Goal: Book appointment/travel/reservation

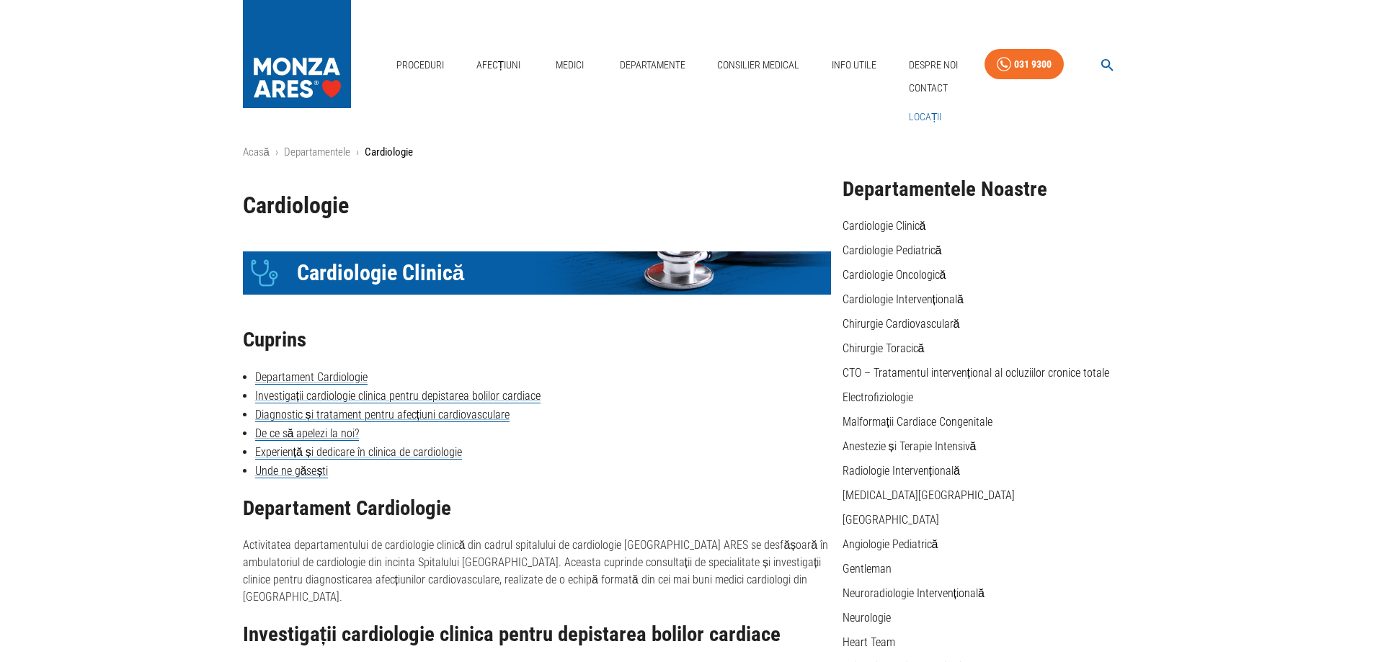
click at [925, 111] on link "Locații" at bounding box center [925, 117] width 39 height 24
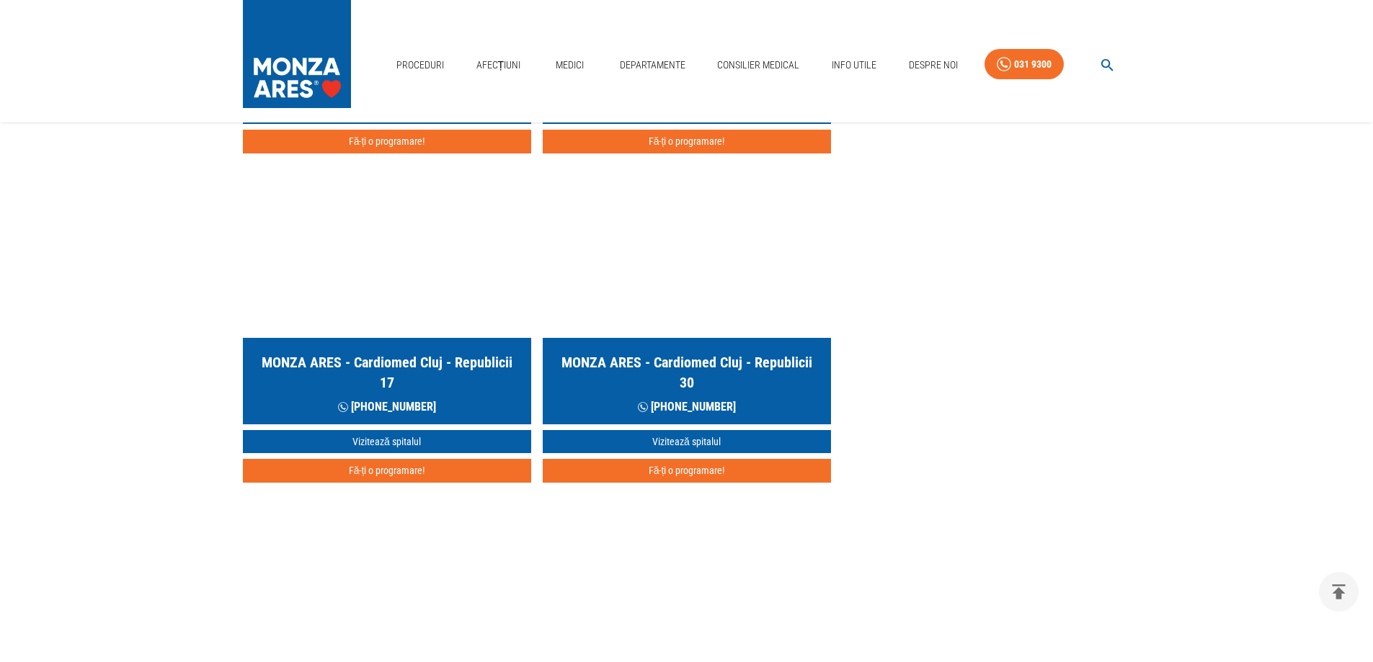
scroll to position [793, 0]
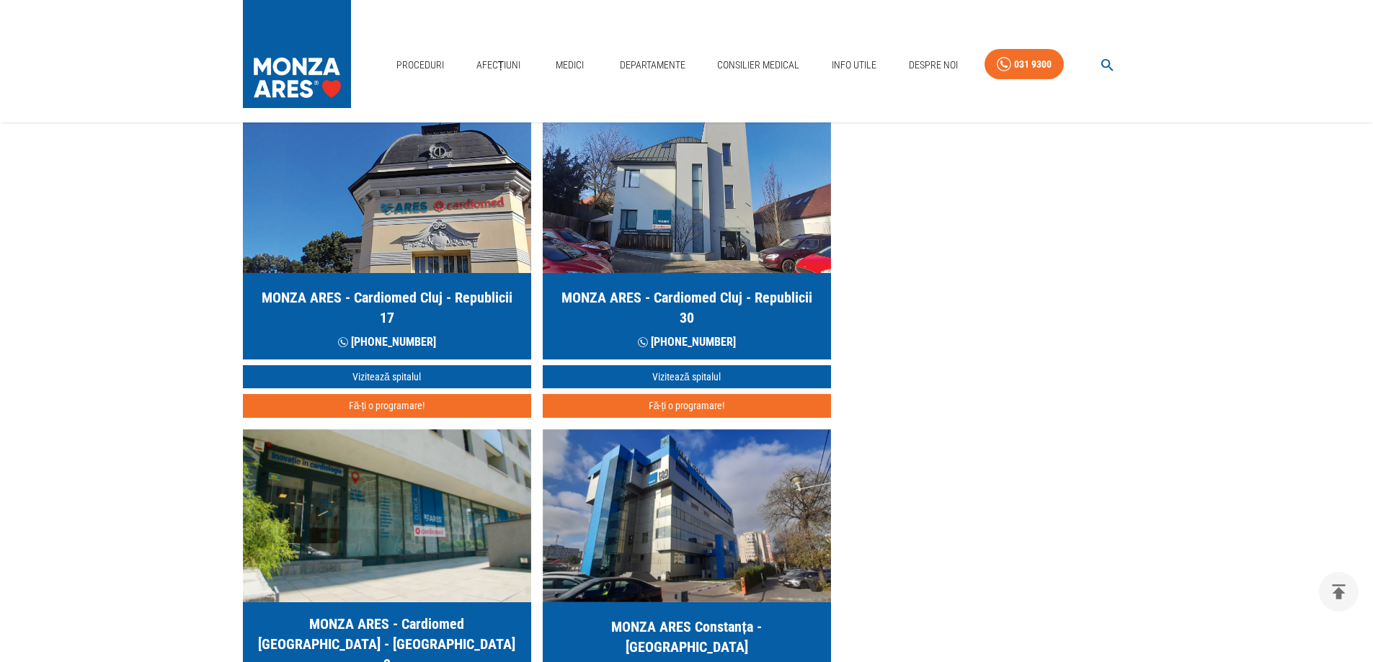
click at [663, 404] on button "Fă-ți o programare!" at bounding box center [687, 406] width 288 height 24
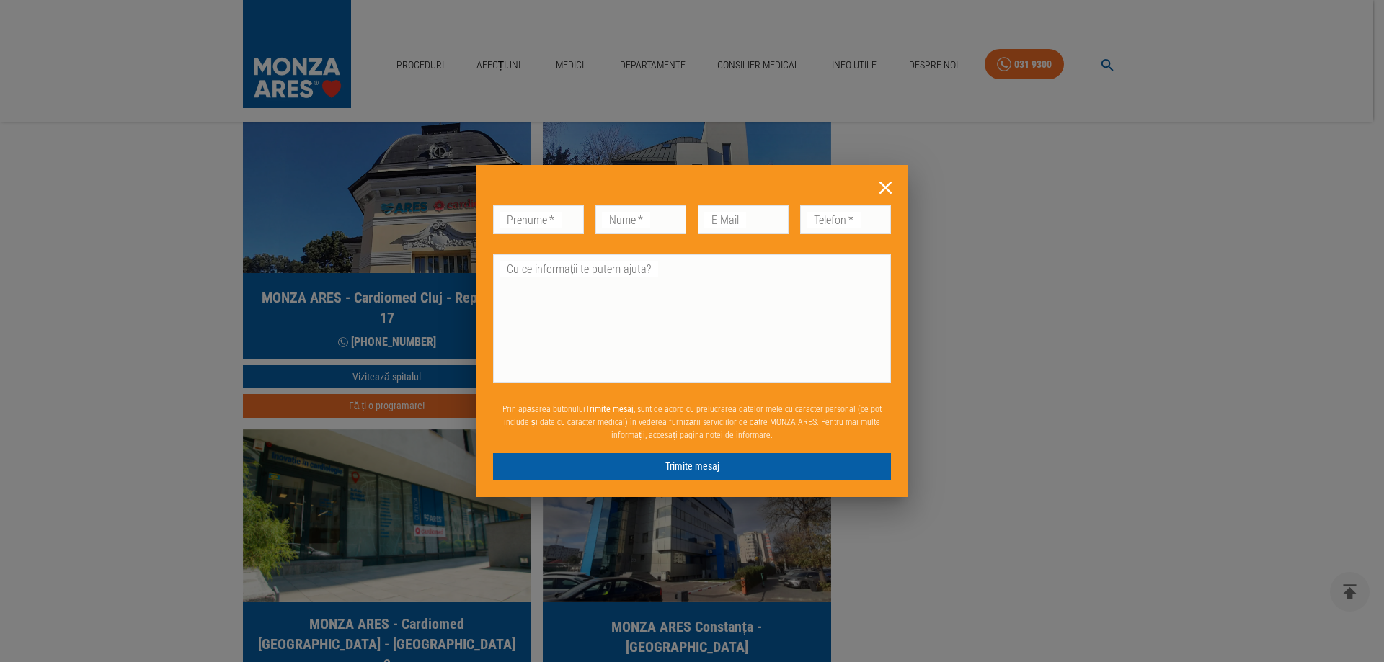
click at [889, 188] on icon at bounding box center [885, 188] width 22 height 22
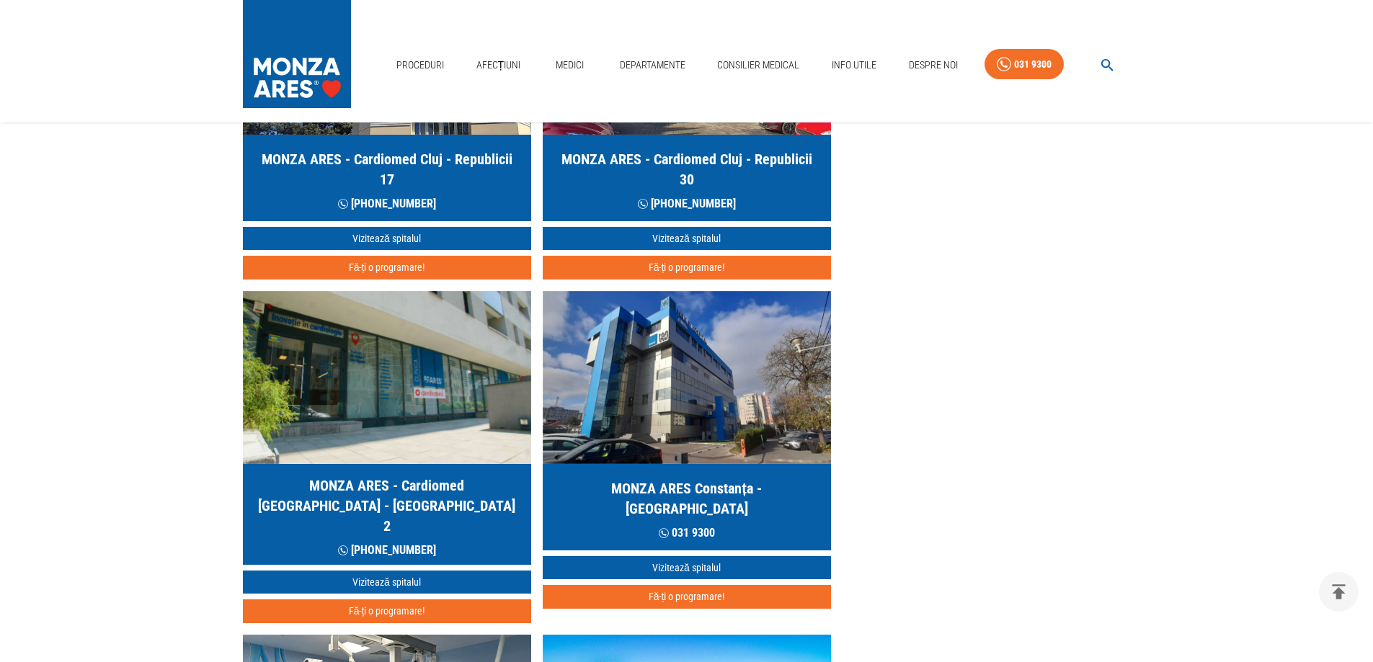
scroll to position [937, 0]
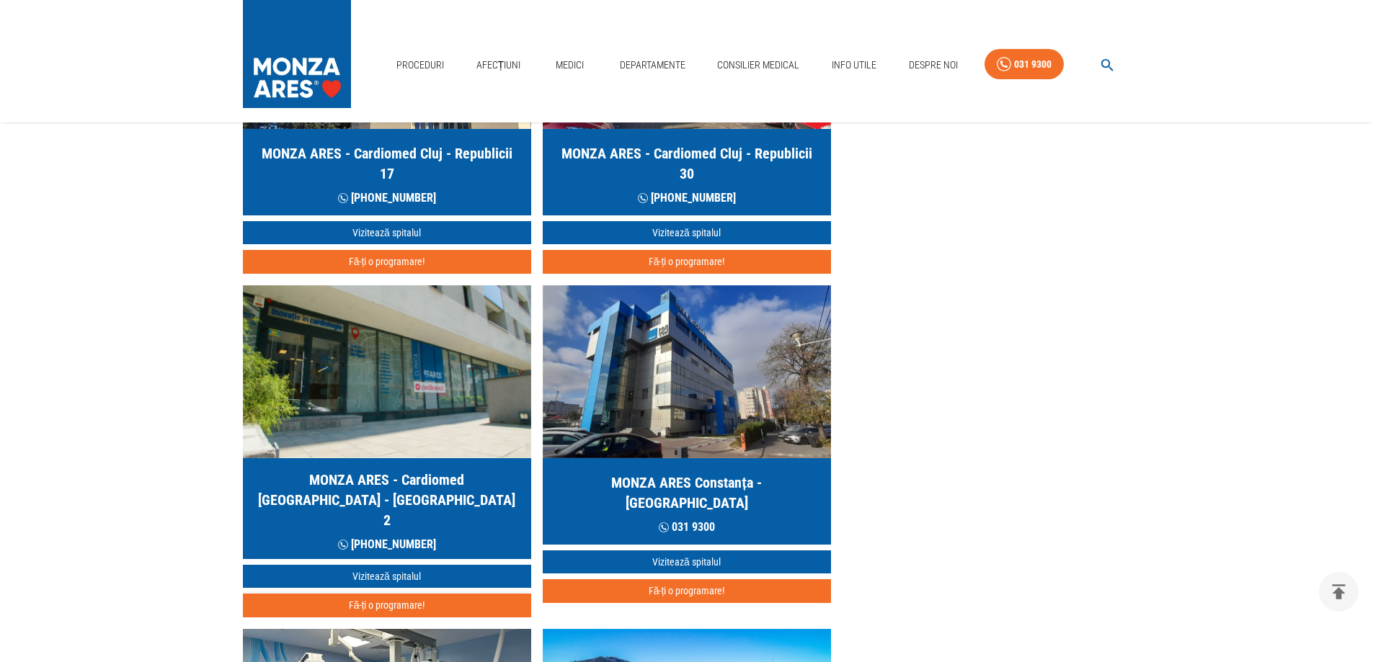
click at [390, 594] on button "Fă-ți o programare!" at bounding box center [387, 606] width 288 height 24
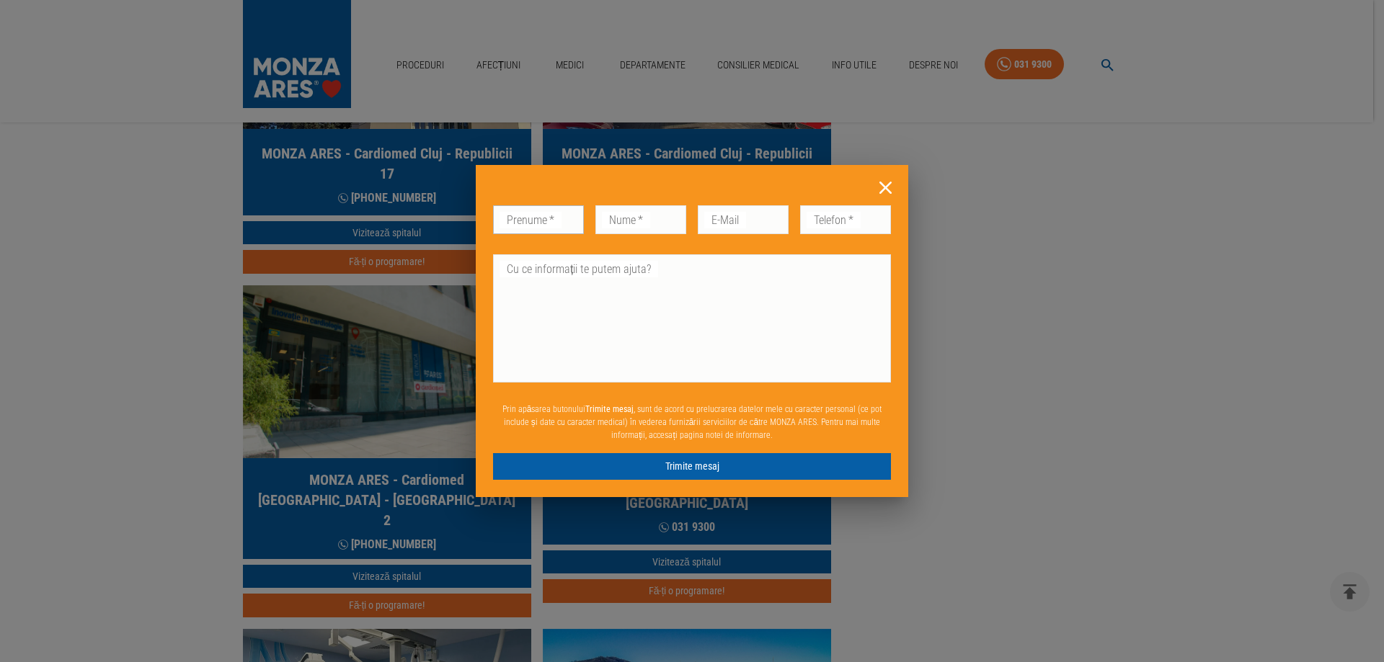
click at [569, 217] on input "Prenume   *" at bounding box center [538, 219] width 91 height 29
type input "m"
click at [884, 187] on icon at bounding box center [885, 188] width 12 height 12
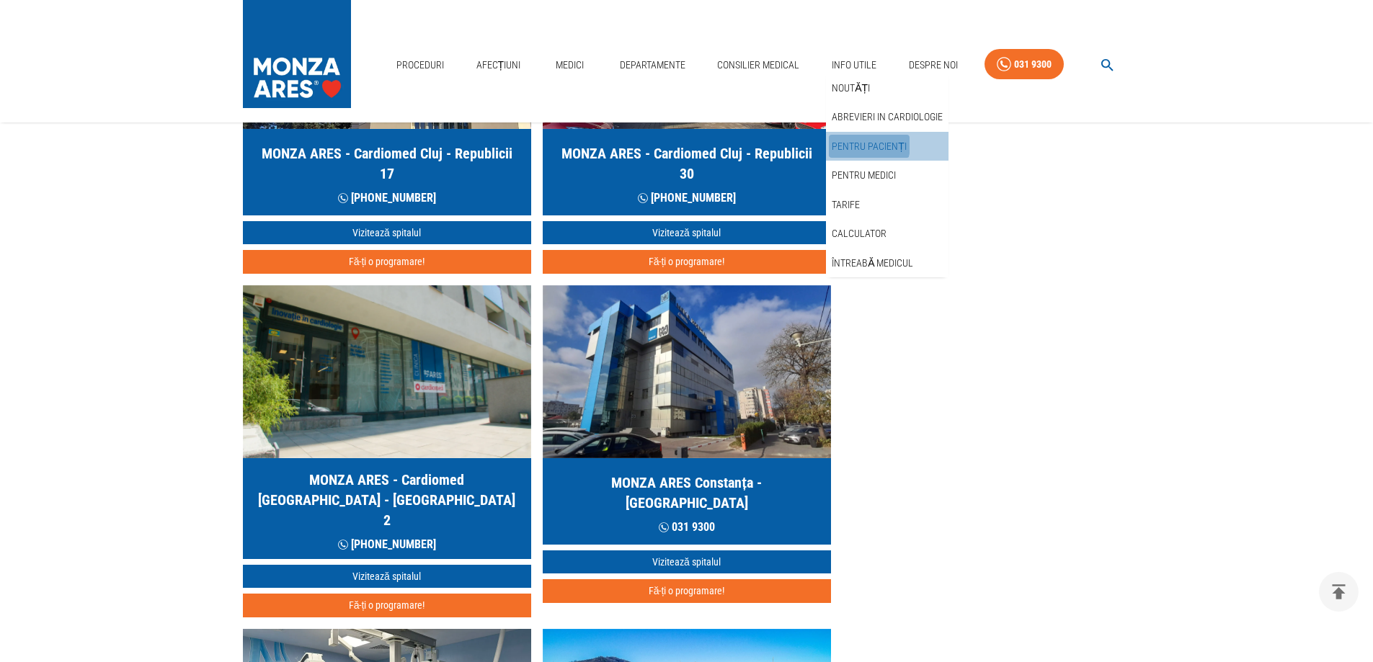
click at [860, 145] on link "Pentru pacienți" at bounding box center [869, 147] width 81 height 24
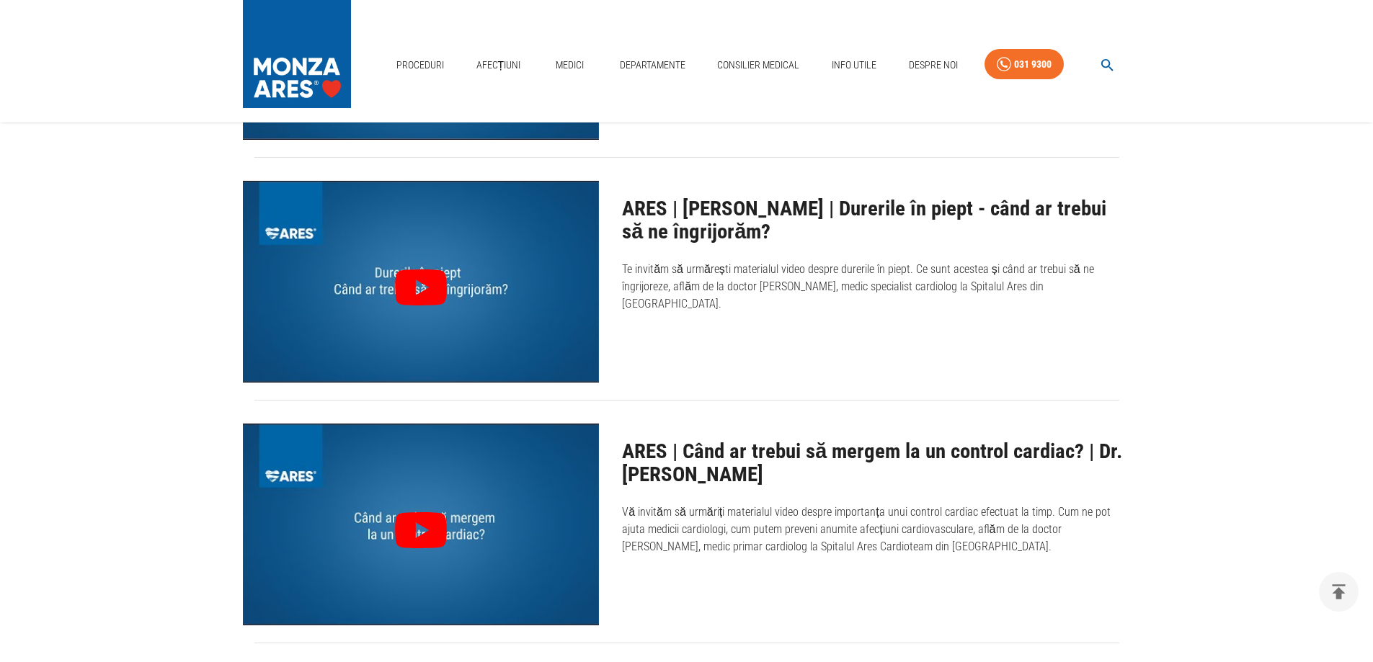
scroll to position [576, 0]
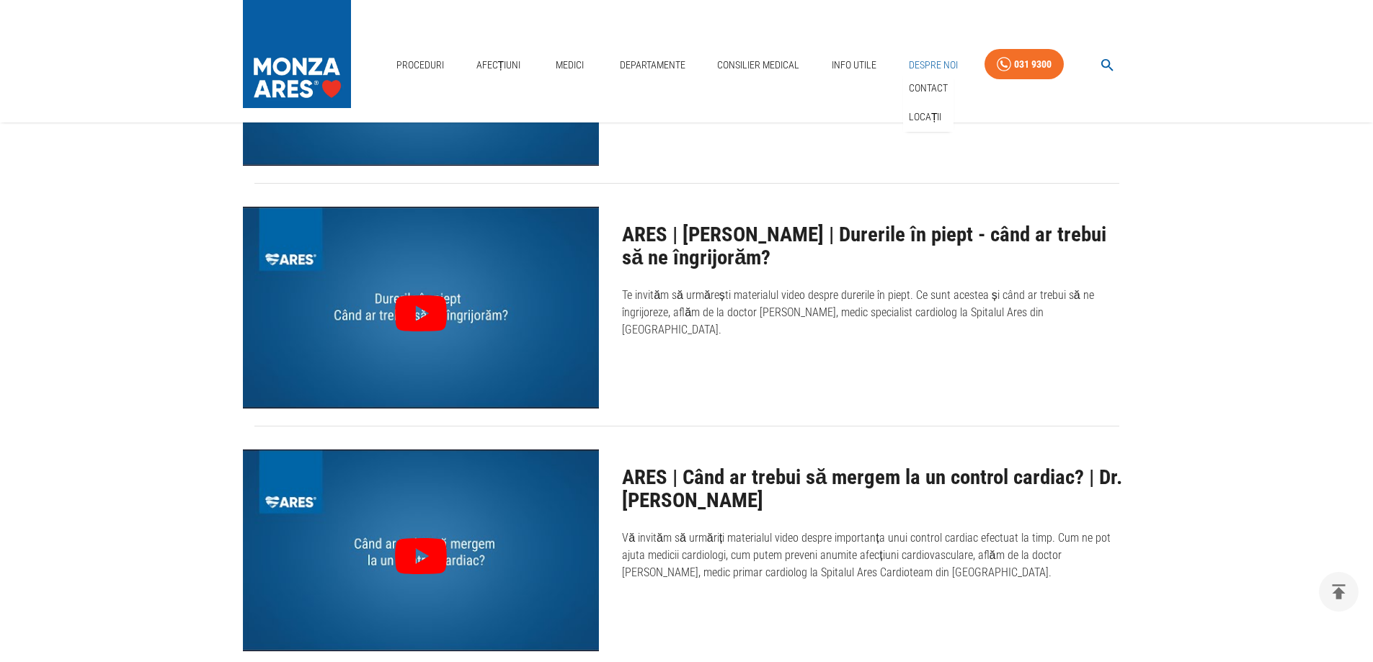
click at [927, 53] on link "Despre Noi" at bounding box center [933, 65] width 61 height 30
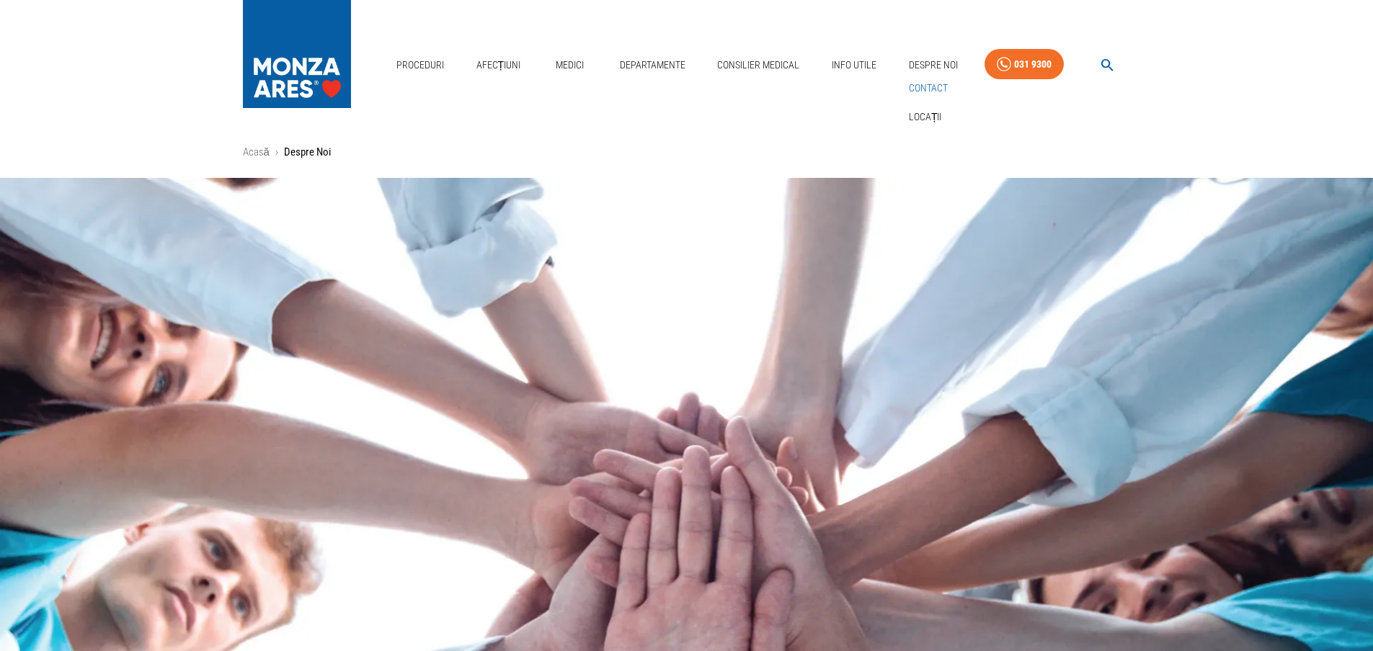
click at [923, 82] on link "Contact" at bounding box center [928, 88] width 45 height 24
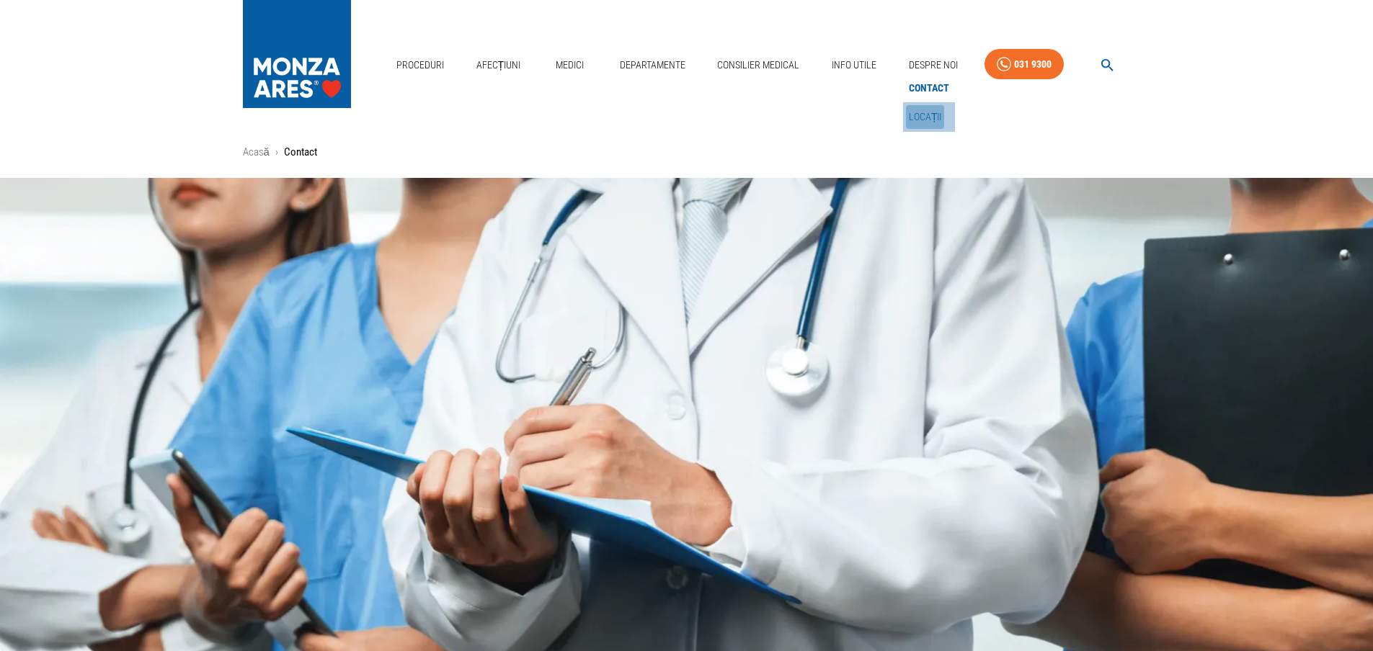
click at [920, 110] on link "Locații" at bounding box center [925, 117] width 39 height 24
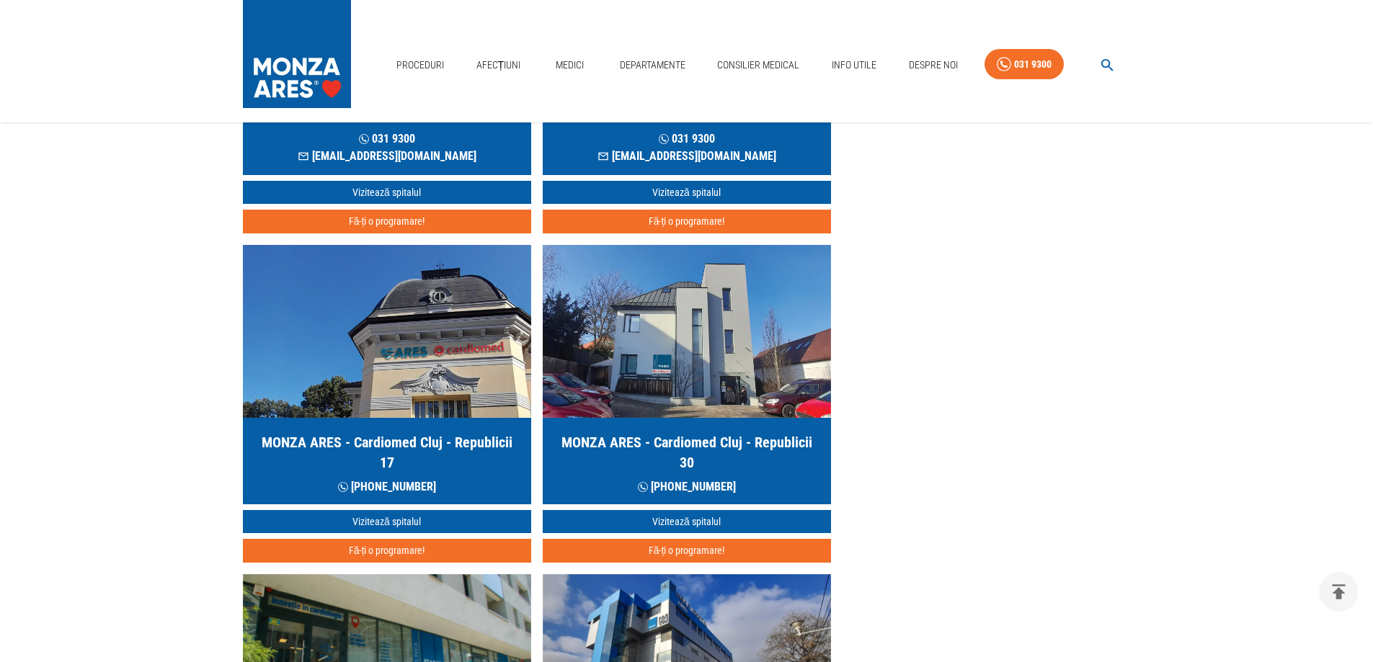
scroll to position [649, 0]
